Goal: Download file/media

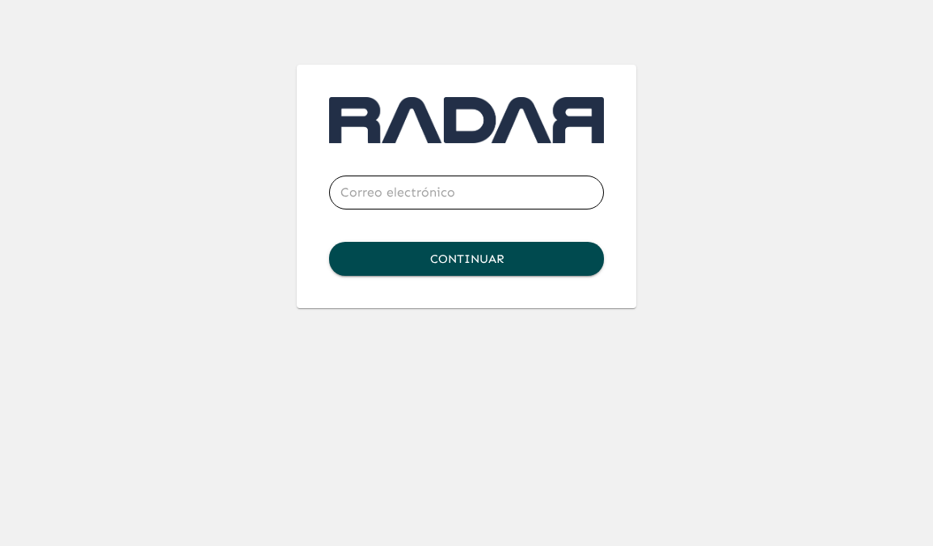
click at [526, 194] on input "email" at bounding box center [466, 192] width 275 height 45
click at [0, 308] on com-1password-button at bounding box center [0, 308] width 0 height 0
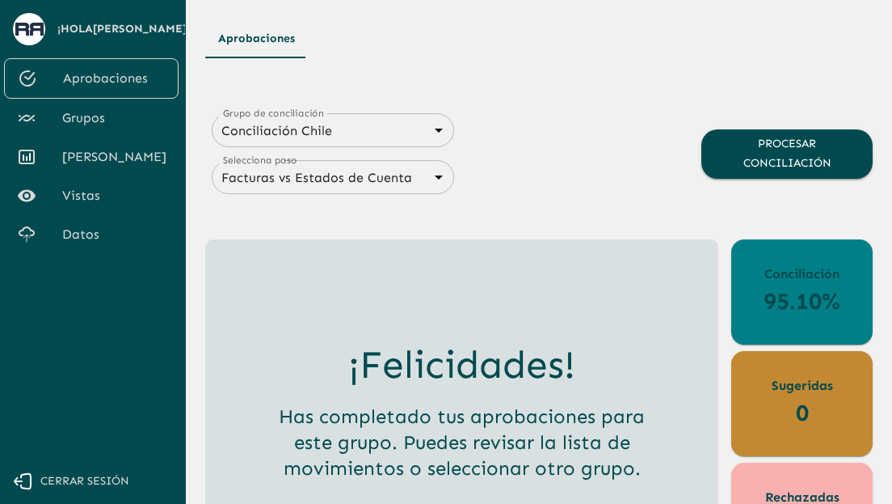
click at [88, 241] on span "Datos" at bounding box center [113, 234] width 103 height 19
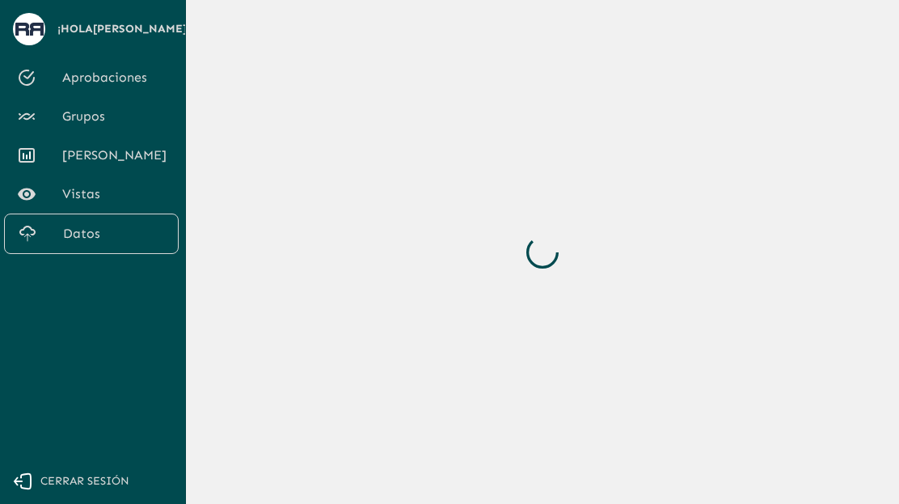
click at [89, 204] on span "Vistas" at bounding box center [113, 193] width 103 height 19
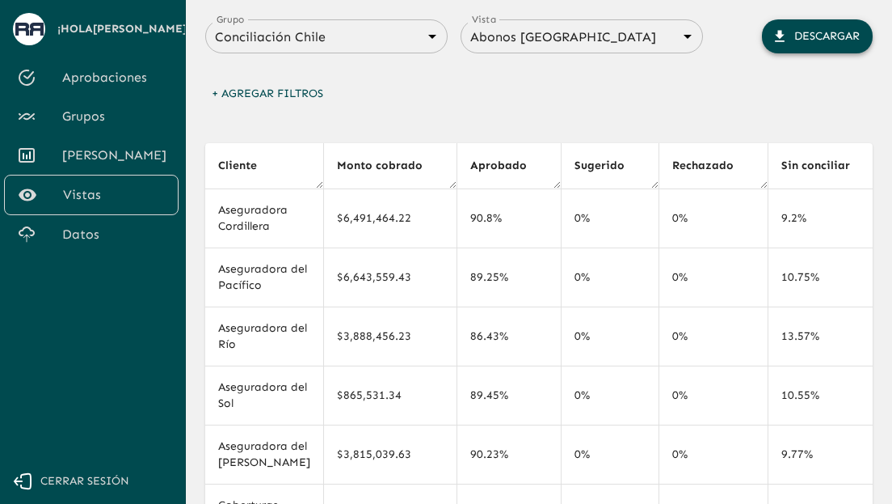
click at [829, 38] on button "Descargar" at bounding box center [817, 36] width 111 height 34
